Goal: Task Accomplishment & Management: Manage account settings

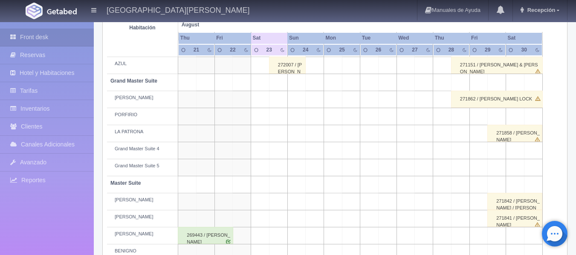
scroll to position [161, 0]
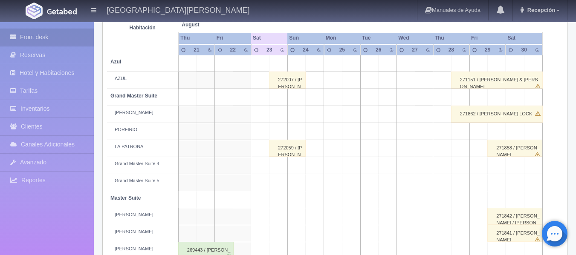
scroll to position [161, 0]
click at [282, 146] on div "272059 / [PERSON_NAME]" at bounding box center [287, 148] width 37 height 17
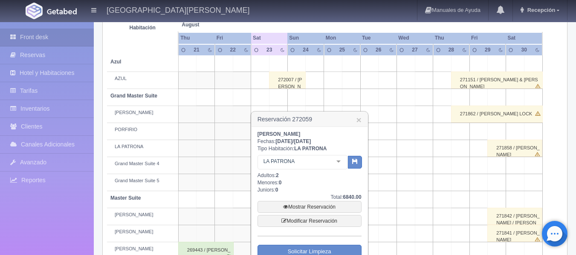
click at [327, 182] on div "[PERSON_NAME] Fechas: [DATE] / [DATE] Tipo Habitación: LA PATRONA LA PATRONA Gr…" at bounding box center [310, 211] width 104 height 161
click at [321, 209] on link "Mostrar Reservación" at bounding box center [310, 207] width 104 height 12
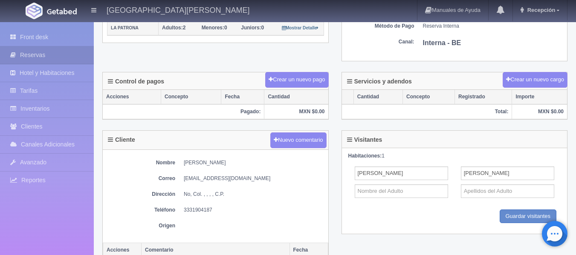
scroll to position [256, 0]
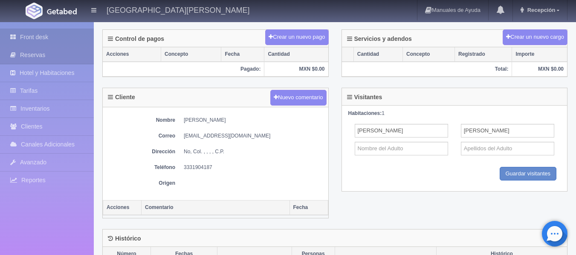
click at [35, 39] on link "Front desk" at bounding box center [47, 37] width 94 height 17
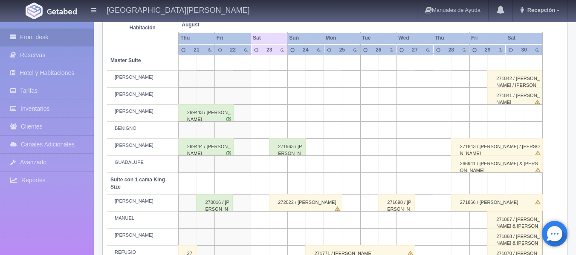
scroll to position [341, 0]
